Goal: Task Accomplishment & Management: Manage account settings

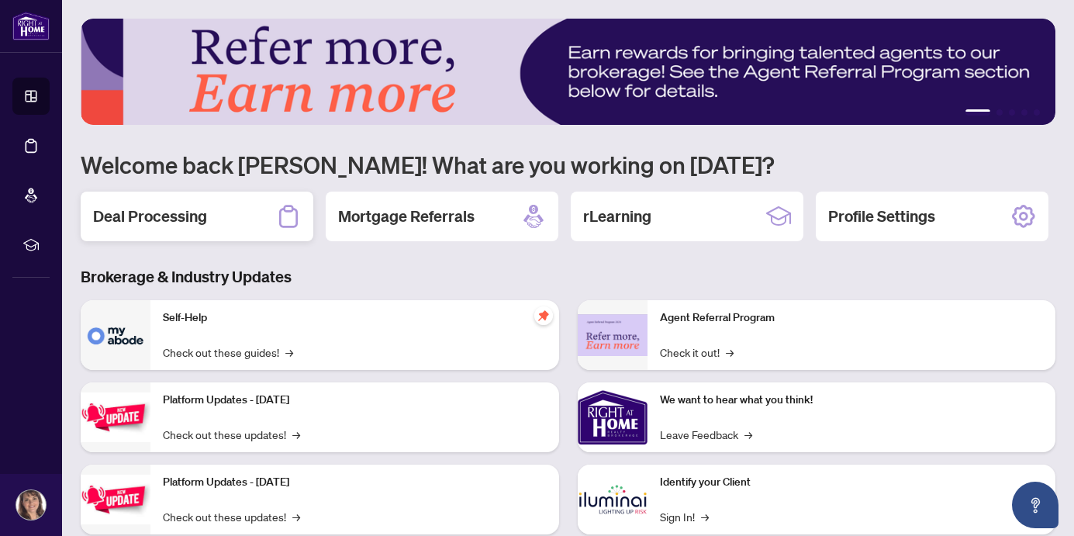
click at [235, 207] on div "Deal Processing" at bounding box center [197, 217] width 233 height 50
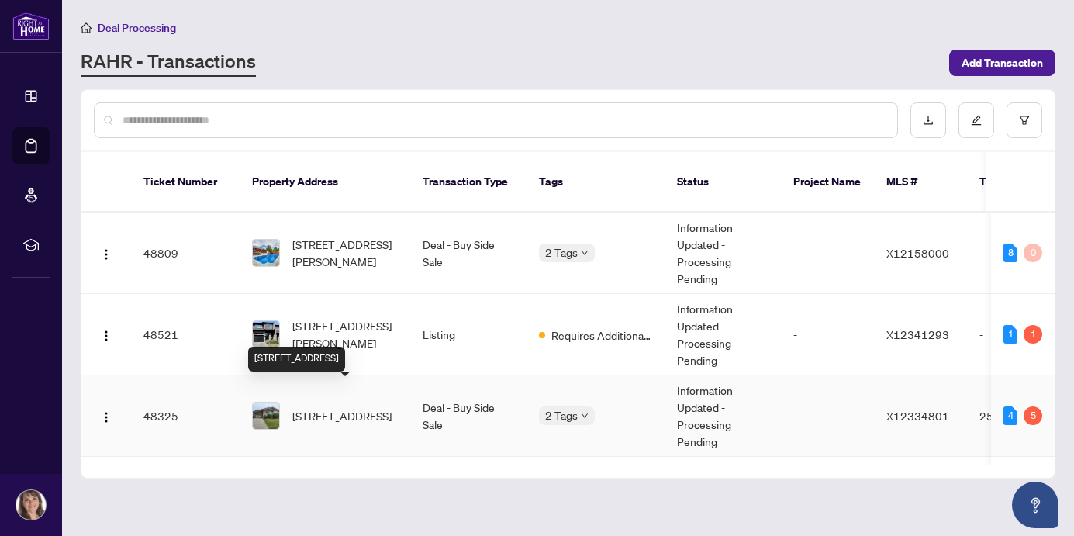
click at [320, 407] on span "[STREET_ADDRESS]" at bounding box center [341, 415] width 99 height 17
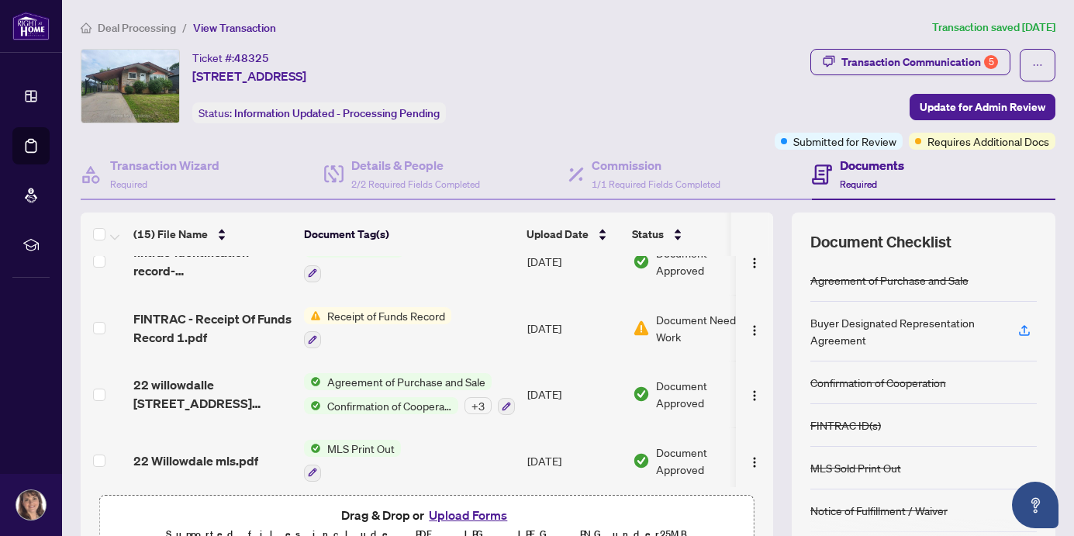
scroll to position [675, 0]
click at [664, 317] on span "Document Needs Work" at bounding box center [704, 327] width 96 height 34
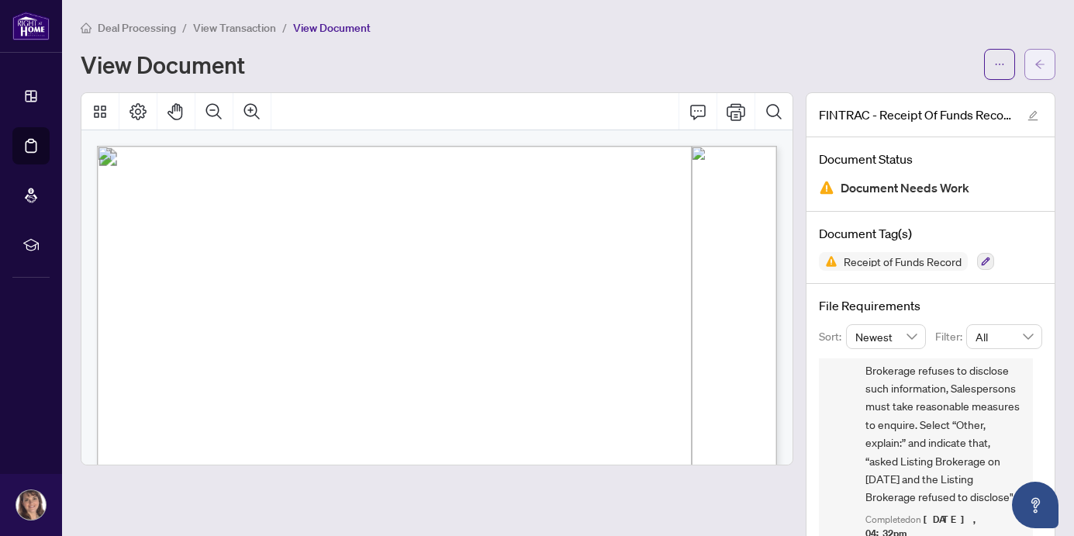
click at [1035, 57] on span "button" at bounding box center [1039, 64] width 11 height 25
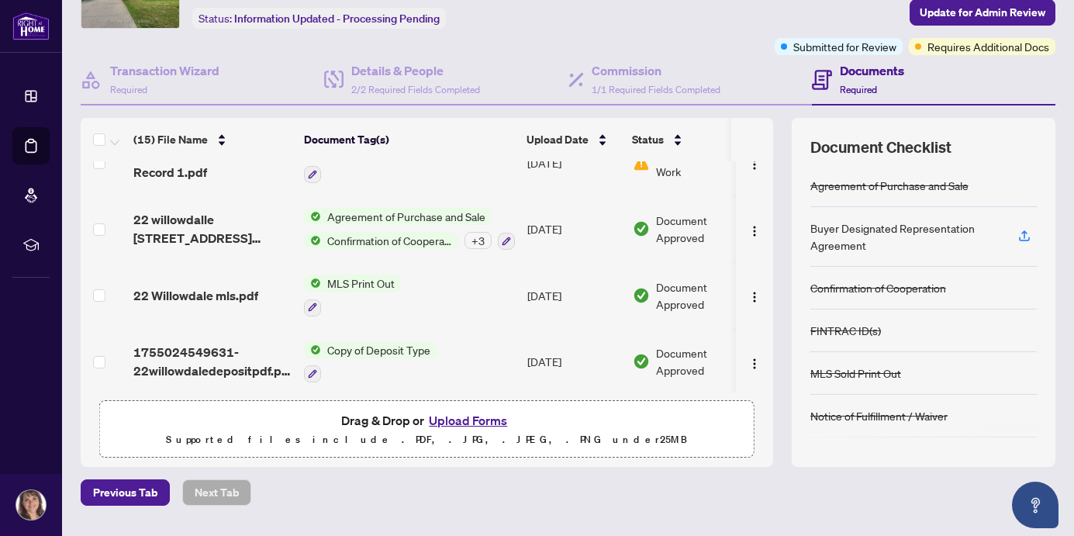
scroll to position [105, 0]
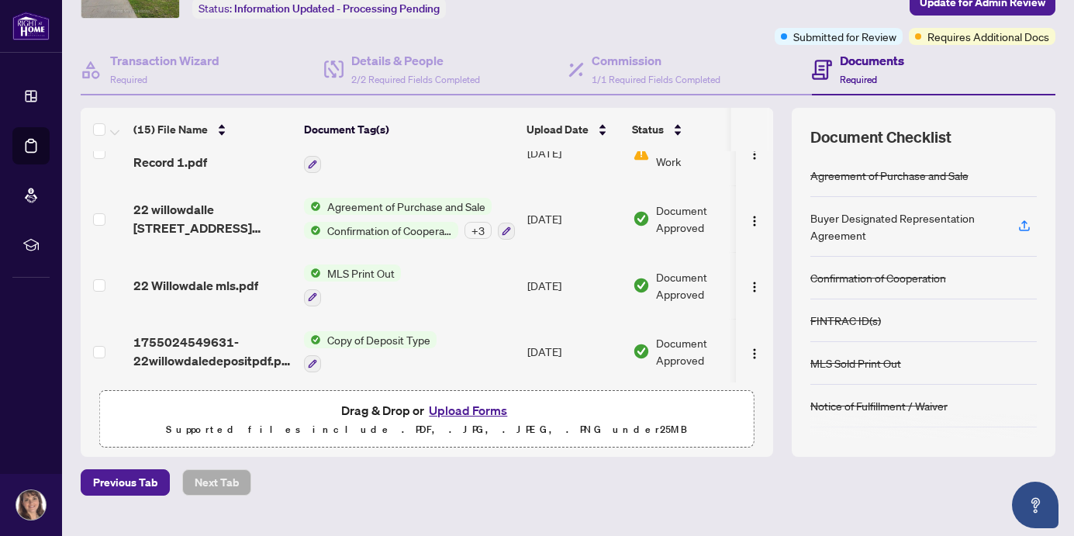
click at [524, 414] on div "Drag & Drop or Upload Forms Supported files include .PDF, .JPG, .JPEG, .PNG und…" at bounding box center [426, 419] width 635 height 39
click at [459, 411] on button "Upload Forms" at bounding box center [468, 410] width 88 height 20
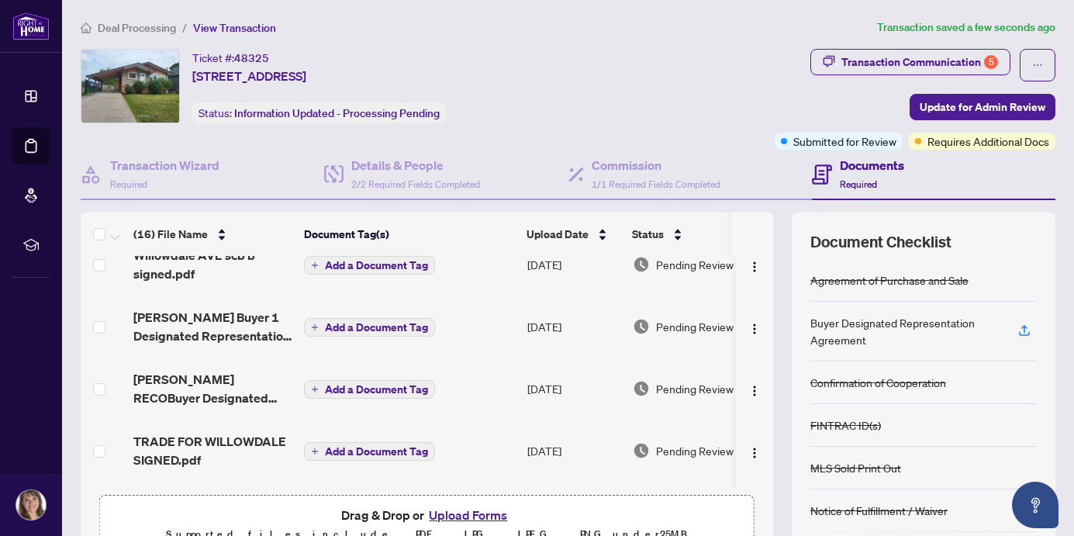
scroll to position [23, 0]
click at [962, 107] on span "Update for Admin Review" at bounding box center [983, 107] width 126 height 25
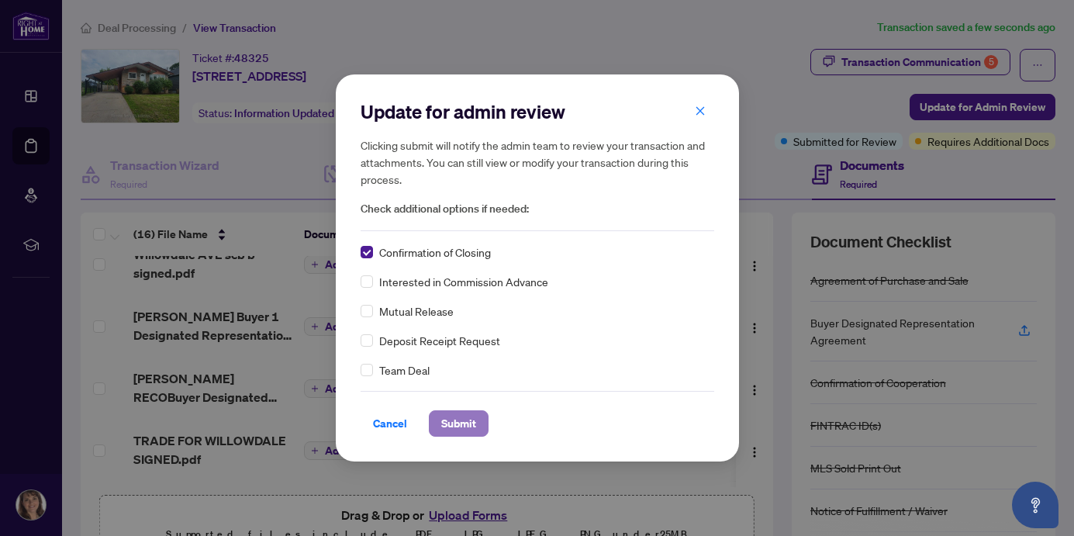
click at [459, 423] on span "Submit" at bounding box center [458, 423] width 35 height 25
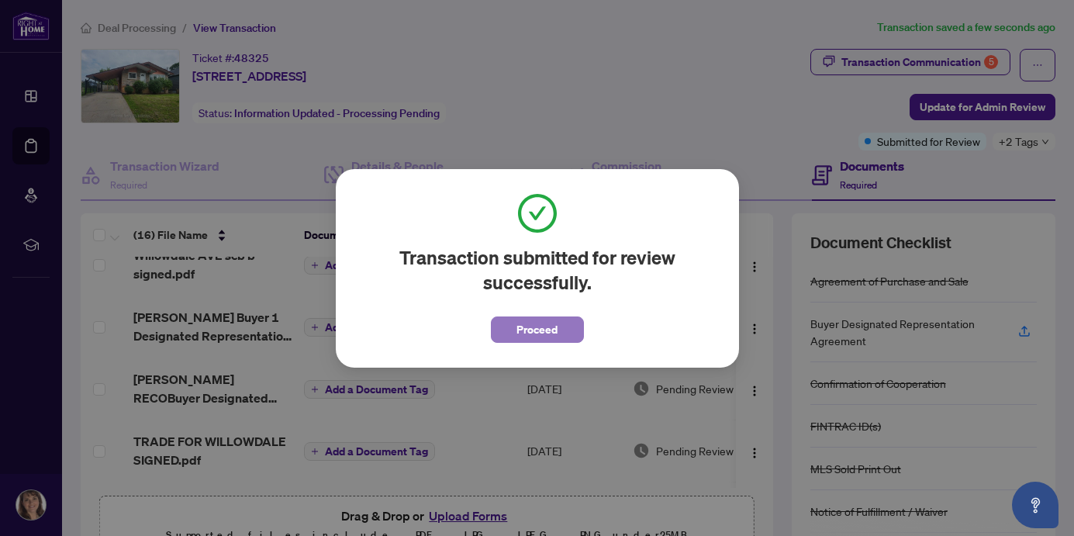
click at [539, 328] on span "Proceed" at bounding box center [536, 329] width 41 height 25
